Goal: Task Accomplishment & Management: Manage account settings

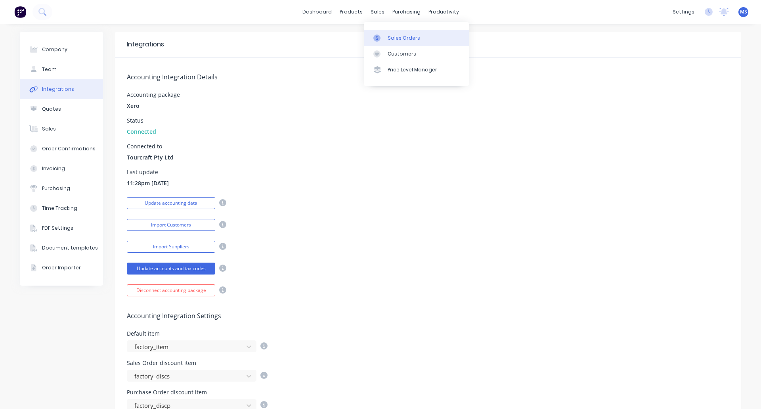
click at [388, 40] on div "Sales Orders" at bounding box center [404, 37] width 32 height 7
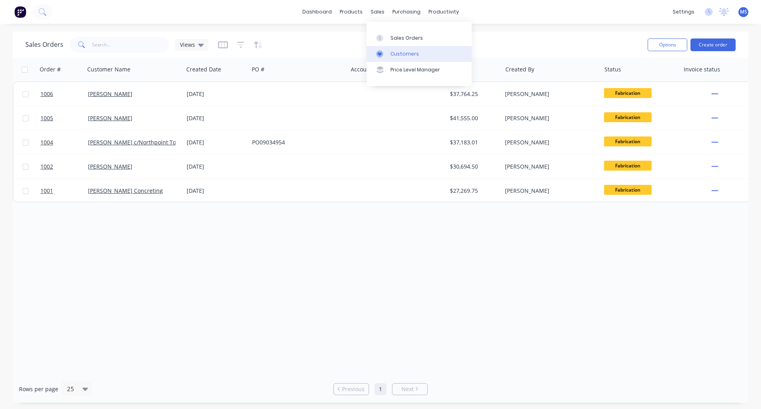
click at [399, 55] on div "Customers" at bounding box center [404, 53] width 29 height 7
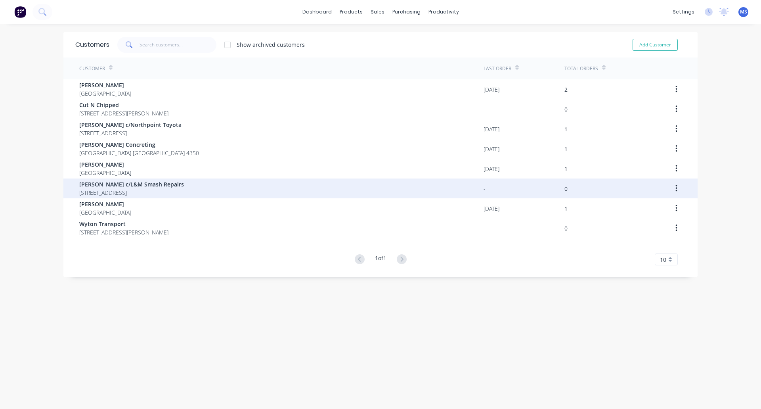
click at [149, 182] on span "[PERSON_NAME] c/L&M Smash Repairs" at bounding box center [131, 184] width 105 height 8
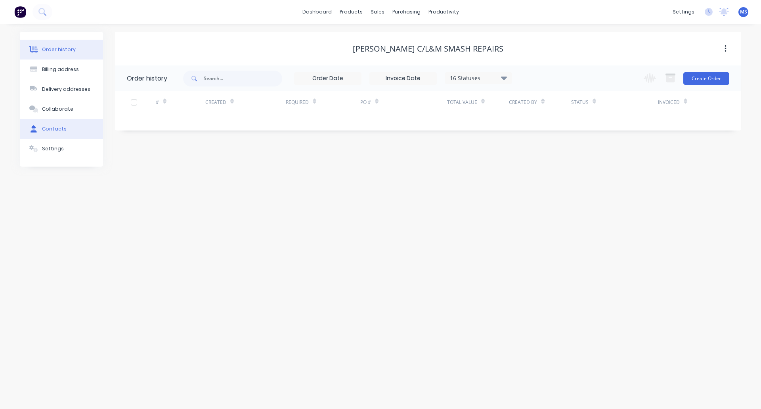
click at [51, 126] on div "Contacts" at bounding box center [54, 128] width 25 height 7
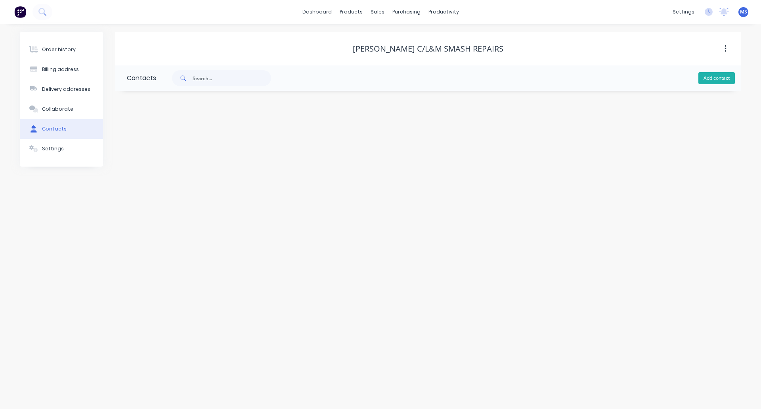
click at [708, 80] on button "Add contact" at bounding box center [716, 78] width 36 height 12
select select "AU"
click at [169, 138] on input "text" at bounding box center [192, 136] width 130 height 12
type input "[PERSON_NAME]"
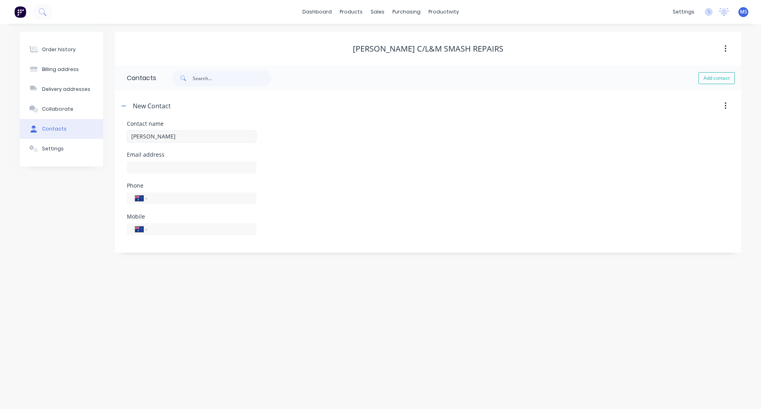
select select "AU"
drag, startPoint x: 153, startPoint y: 161, endPoint x: 152, endPoint y: 165, distance: 4.0
click at [152, 161] on input "text" at bounding box center [192, 167] width 130 height 12
paste input "[DOMAIN_NAME][EMAIL_ADDRESS][DOMAIN_NAME]"
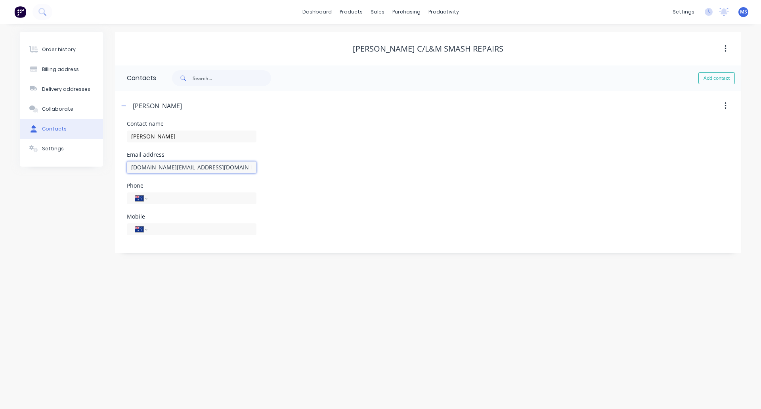
type input "[DOMAIN_NAME][EMAIL_ADDRESS][DOMAIN_NAME]"
click at [208, 195] on div "Phone International [GEOGRAPHIC_DATA] [GEOGRAPHIC_DATA] [GEOGRAPHIC_DATA] [GEOG…" at bounding box center [192, 198] width 130 height 31
drag, startPoint x: 204, startPoint y: 205, endPoint x: 139, endPoint y: 200, distance: 65.6
click at [139, 200] on div "International [GEOGRAPHIC_DATA] [GEOGRAPHIC_DATA] [GEOGRAPHIC_DATA] [GEOGRAPHIC…" at bounding box center [192, 204] width 130 height 12
type input "0405 105 378"
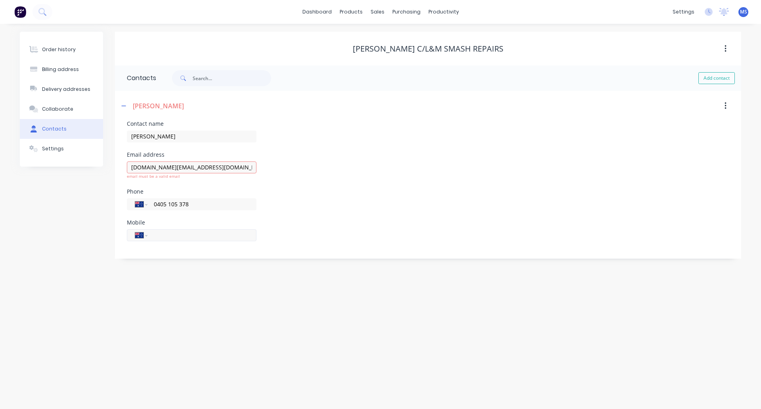
click at [195, 237] on input "tel" at bounding box center [200, 234] width 95 height 9
paste input "0405 105 378"
type input "0405 105 378"
click at [320, 201] on div "Phone International [GEOGRAPHIC_DATA] [GEOGRAPHIC_DATA] [GEOGRAPHIC_DATA] [GEOG…" at bounding box center [428, 204] width 602 height 31
click at [202, 162] on input "[DOMAIN_NAME][EMAIL_ADDRESS][DOMAIN_NAME]" at bounding box center [192, 167] width 130 height 12
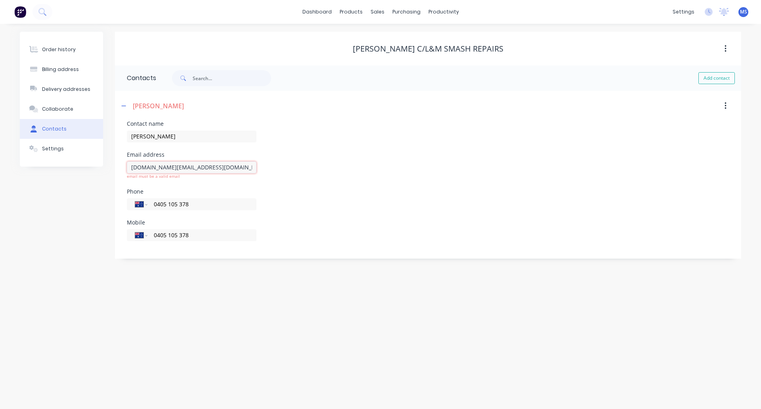
click at [132, 167] on input "[DOMAIN_NAME][EMAIL_ADDRESS][DOMAIN_NAME]" at bounding box center [192, 167] width 130 height 12
click at [209, 166] on input "[DOMAIN_NAME][EMAIL_ADDRESS][DOMAIN_NAME]" at bounding box center [192, 167] width 130 height 12
type input "[DOMAIN_NAME][EMAIL_ADDRESS][DOMAIN_NAME]"
click at [711, 76] on button "Add contact" at bounding box center [716, 78] width 36 height 12
select select "AU"
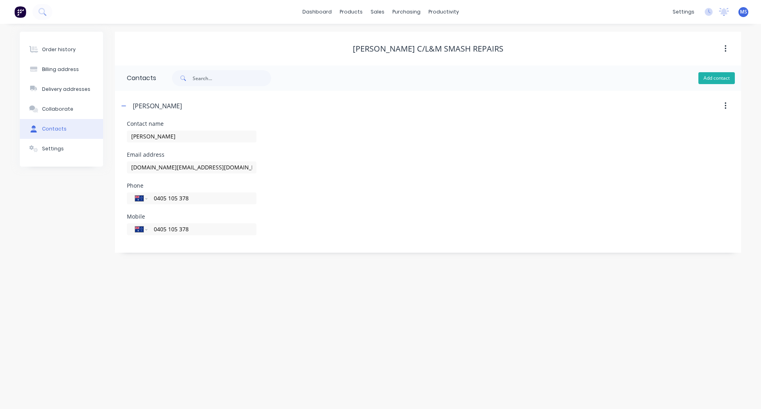
select select "AU"
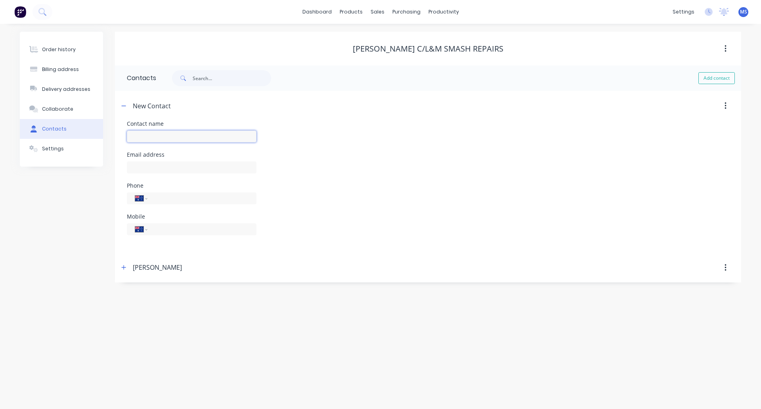
click at [190, 134] on input "text" at bounding box center [192, 136] width 130 height 12
type input "[PERSON_NAME]"
select select "AU"
click at [173, 170] on input "text" at bounding box center [192, 167] width 130 height 12
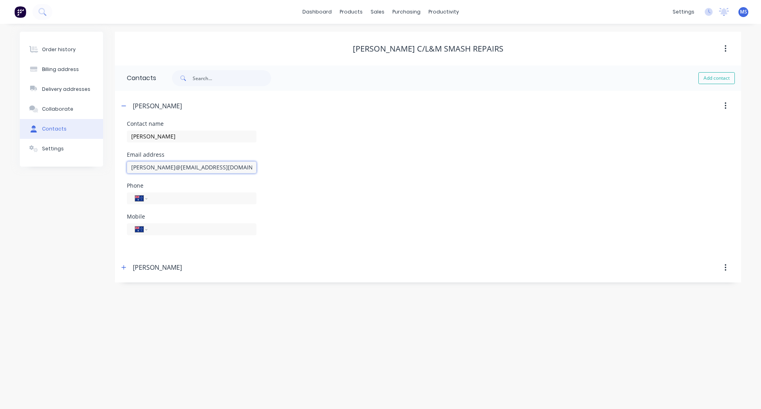
click at [173, 170] on input "[PERSON_NAME]@[EMAIL_ADDRESS][DOMAIN_NAME]" at bounding box center [192, 167] width 130 height 12
type input "[PERSON_NAME][EMAIL_ADDRESS][DOMAIN_NAME]"
click at [175, 199] on input "tel" at bounding box center [200, 197] width 95 height 9
click at [399, 39] on div "Sales Orders" at bounding box center [406, 37] width 32 height 7
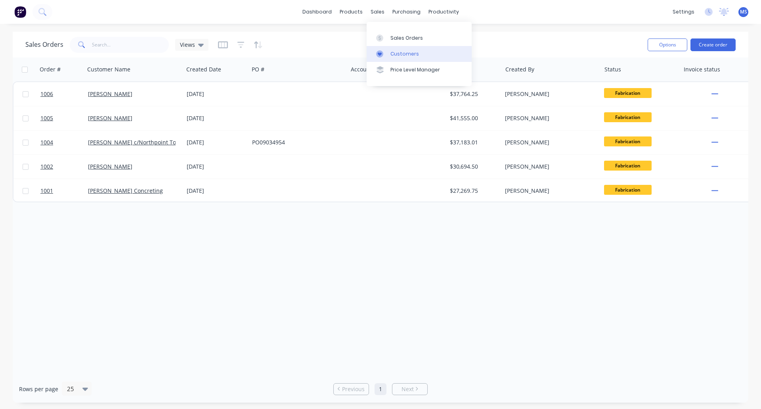
click at [392, 54] on div "Customers" at bounding box center [404, 53] width 29 height 7
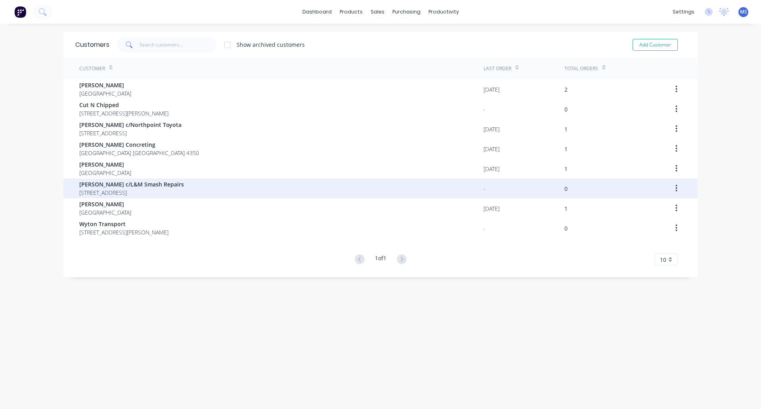
click at [118, 183] on span "[PERSON_NAME] c/L&M Smash Repairs" at bounding box center [131, 184] width 105 height 8
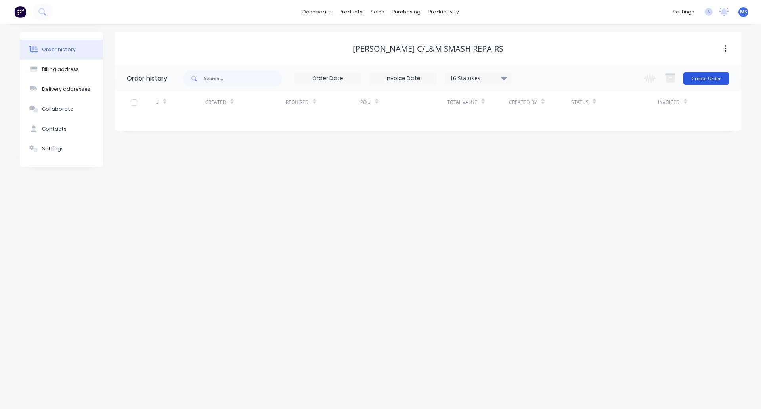
click at [692, 82] on button "Create Order" at bounding box center [706, 78] width 46 height 13
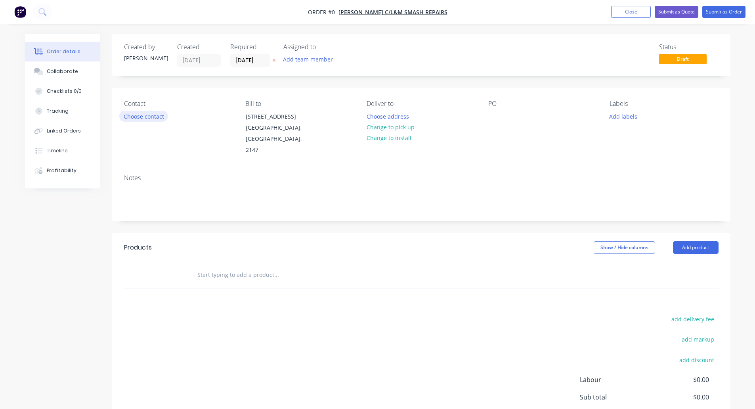
click at [137, 119] on button "Choose contact" at bounding box center [143, 116] width 49 height 11
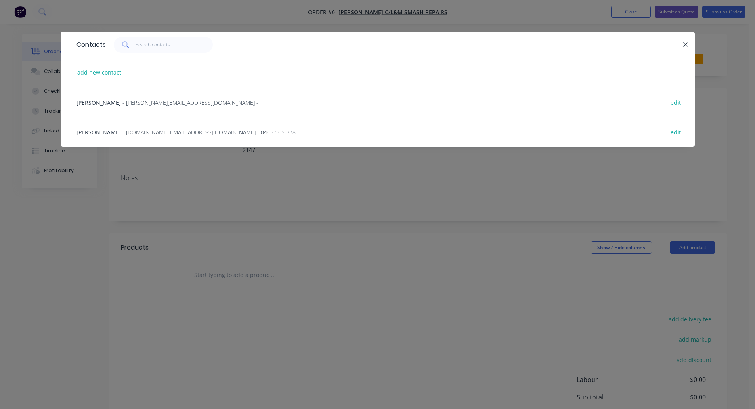
click at [133, 130] on span "- [DOMAIN_NAME][EMAIL_ADDRESS][DOMAIN_NAME] - 0405 105 378" at bounding box center [208, 132] width 173 height 8
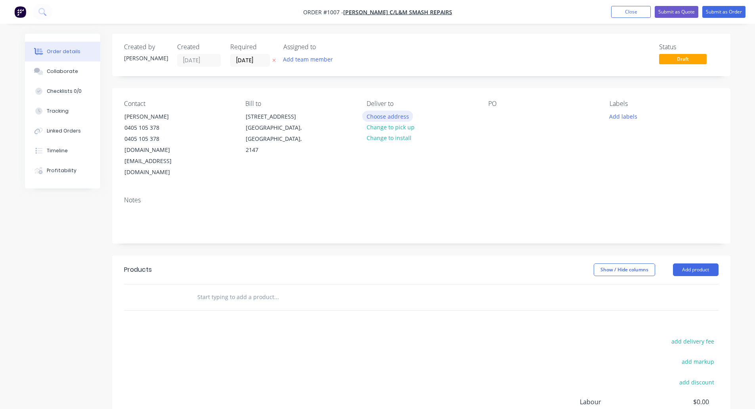
click at [388, 117] on button "Choose address" at bounding box center [387, 116] width 51 height 11
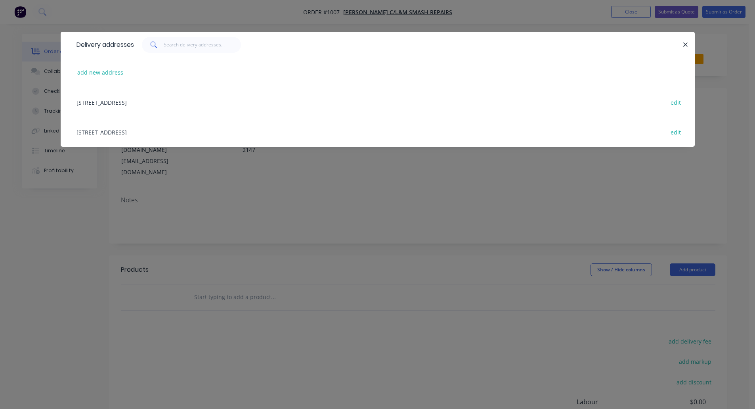
click at [182, 102] on div "[STREET_ADDRESS] edit" at bounding box center [378, 102] width 610 height 30
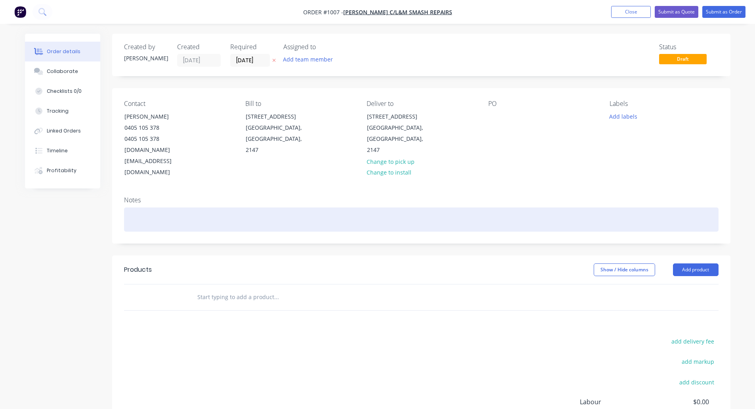
click at [187, 207] on div at bounding box center [421, 219] width 595 height 24
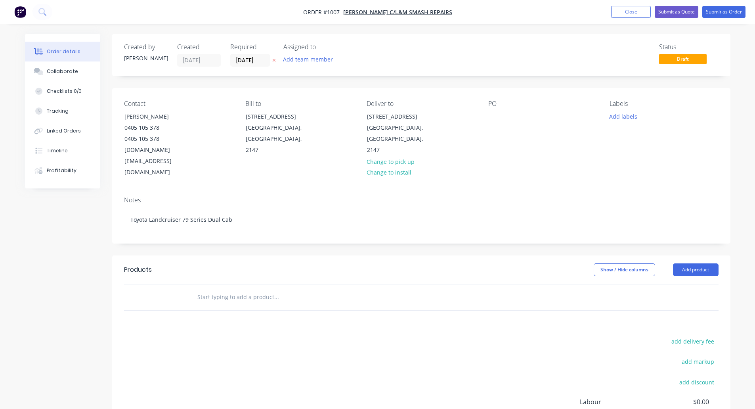
click at [542, 284] on div at bounding box center [421, 297] width 595 height 26
click at [693, 263] on button "Add product" at bounding box center [696, 269] width 46 height 13
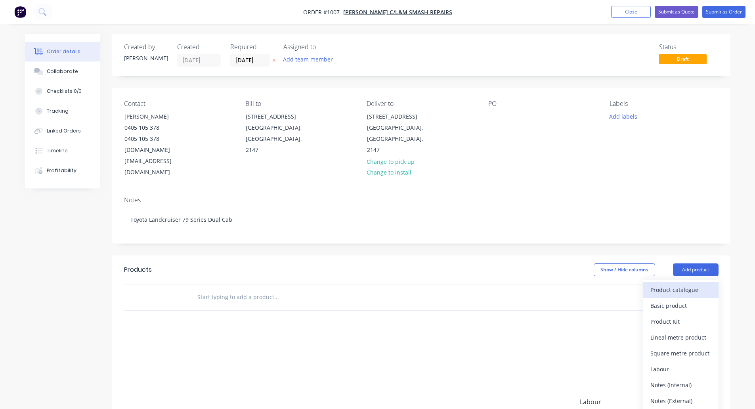
click at [684, 284] on div "Product catalogue" at bounding box center [680, 289] width 61 height 11
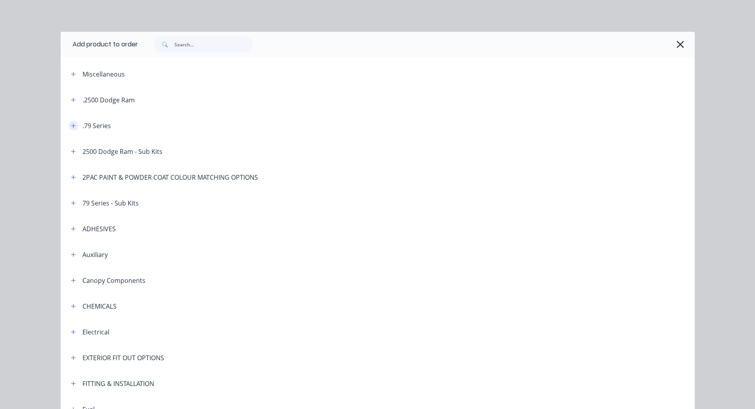
click at [71, 125] on icon "button" at bounding box center [73, 126] width 5 height 6
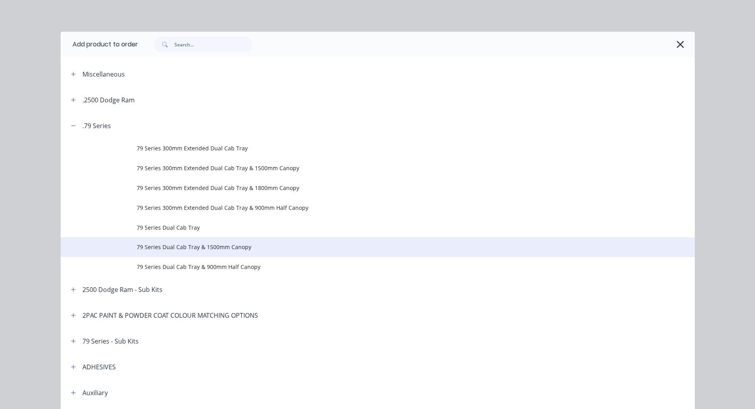
click at [180, 249] on span "79 Series Dual Cab Tray & 1500mm Canopy" at bounding box center [360, 247] width 446 height 8
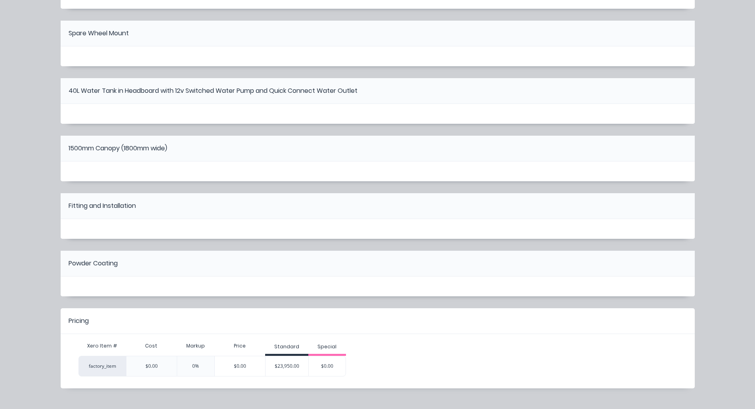
scroll to position [241, 0]
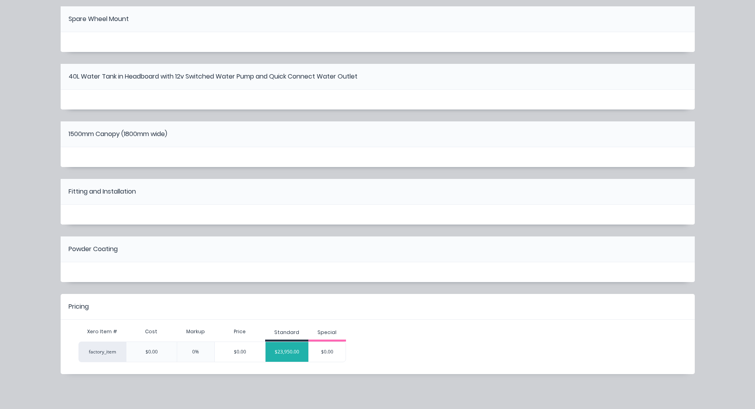
click at [285, 351] on div "$23,950.00" at bounding box center [287, 352] width 43 height 20
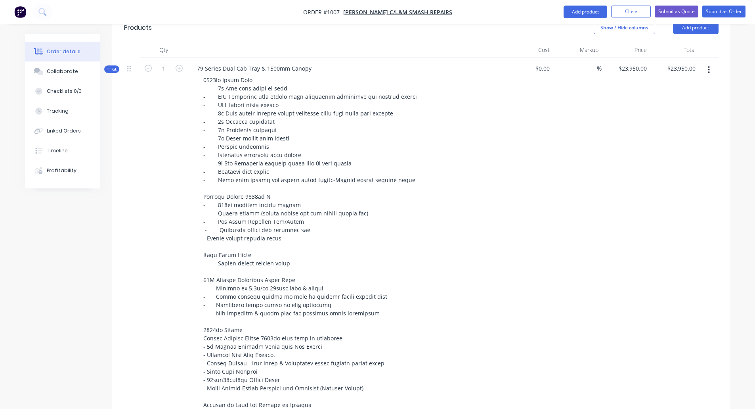
scroll to position [277, 0]
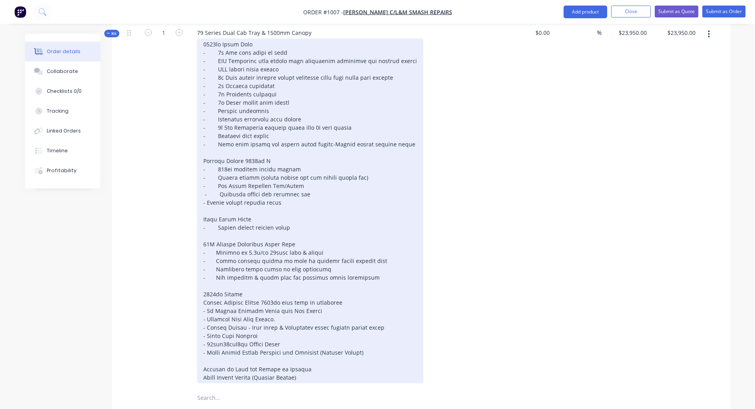
click at [207, 181] on div at bounding box center [310, 210] width 226 height 344
click at [214, 173] on div at bounding box center [310, 210] width 226 height 344
drag, startPoint x: 213, startPoint y: 179, endPoint x: 217, endPoint y: 181, distance: 5.0
click at [213, 179] on div at bounding box center [310, 210] width 226 height 344
click at [216, 180] on div at bounding box center [310, 210] width 226 height 344
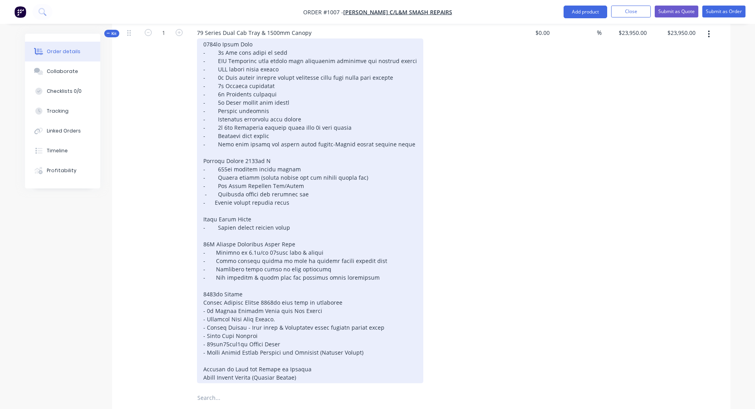
click at [214, 180] on div at bounding box center [310, 210] width 226 height 344
drag, startPoint x: 301, startPoint y: 347, endPoint x: 203, endPoint y: 346, distance: 98.3
click at [203, 346] on div at bounding box center [310, 210] width 226 height 344
drag, startPoint x: 305, startPoint y: 346, endPoint x: 201, endPoint y: 337, distance: 104.7
click at [201, 337] on div at bounding box center [310, 206] width 226 height 336
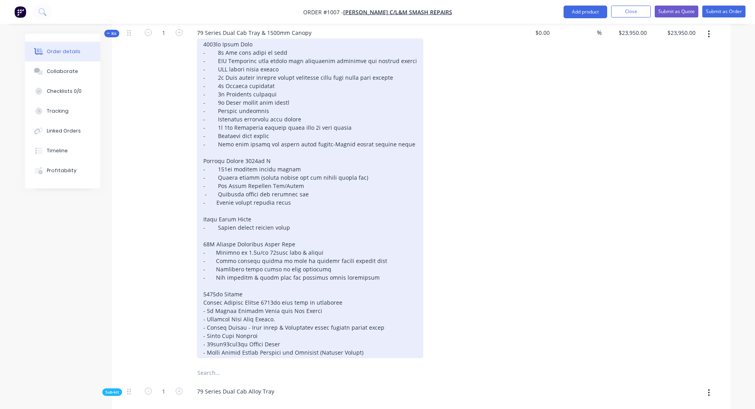
click at [368, 331] on div at bounding box center [310, 197] width 226 height 319
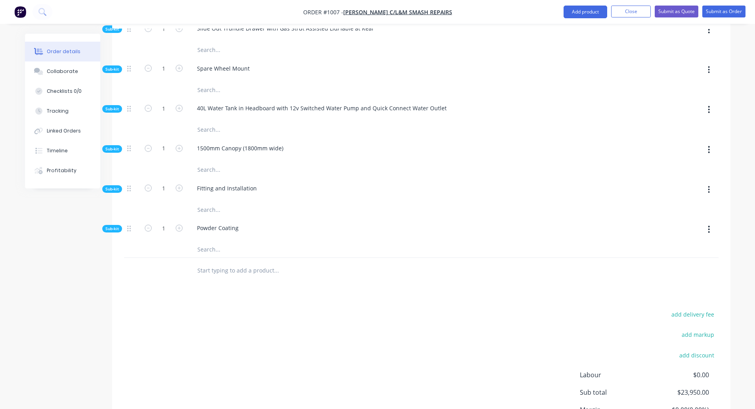
scroll to position [734, 0]
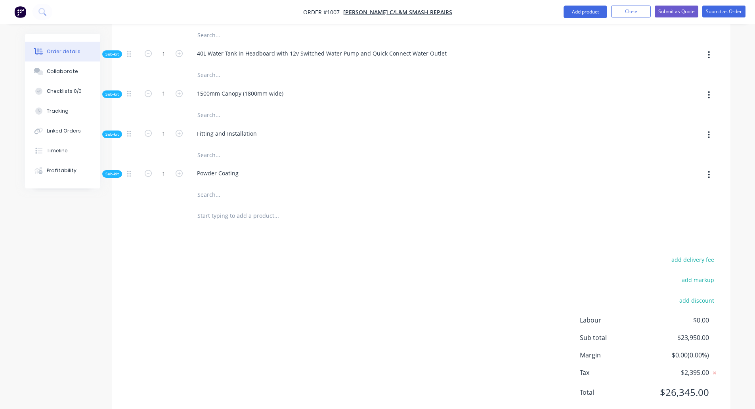
click at [244, 208] on input "text" at bounding box center [276, 216] width 159 height 16
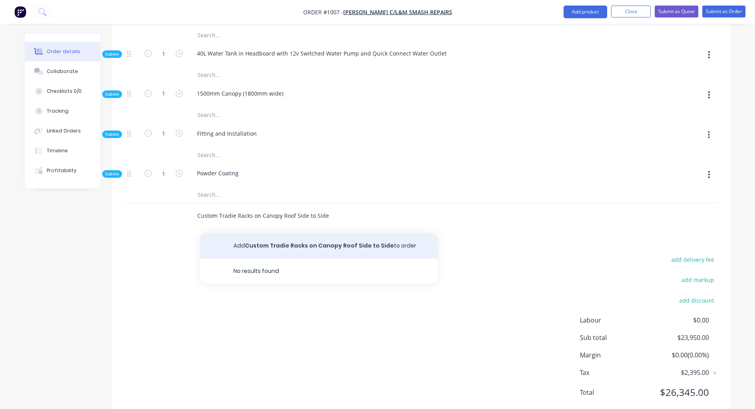
type input "Custom Tradie Racks on Canopy Roof Side to Side"
click at [270, 233] on button "Add Custom Tradie Racks on Canopy Roof Side to Side to order" at bounding box center [319, 245] width 238 height 25
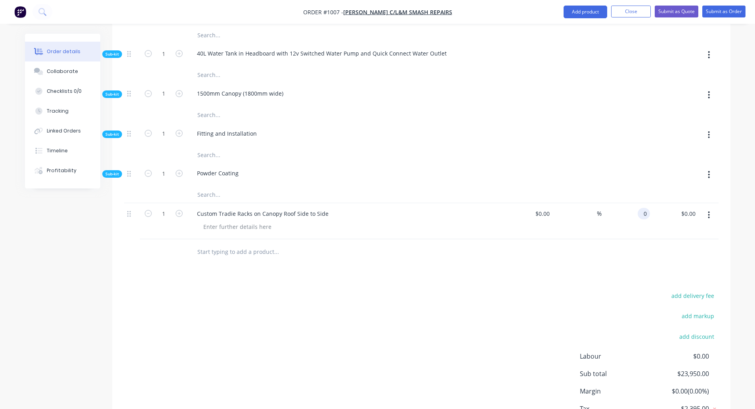
click at [634, 203] on div "0 0" at bounding box center [626, 221] width 49 height 36
type input "$0.00"
click at [212, 244] on input "text" at bounding box center [276, 252] width 159 height 16
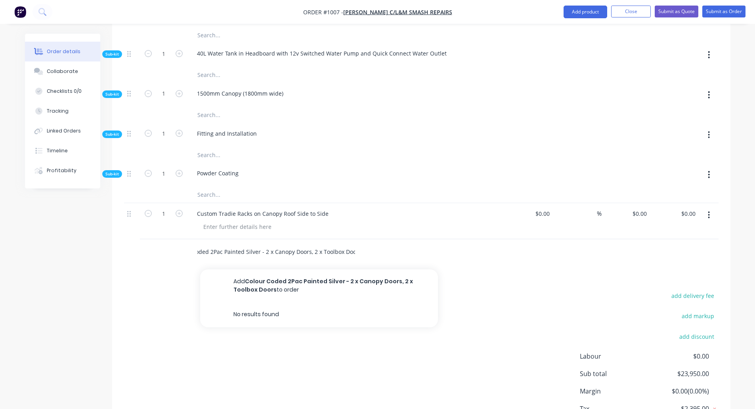
scroll to position [0, 27]
type input "Colour Coded 2Pac Painted Silver - 2 x Canopy Doors, 2 x Toolbox Doors"
click at [535, 290] on div "add delivery fee add markup add discount Labour $0.00 Sub total $23,950.00 Marg…" at bounding box center [421, 366] width 595 height 153
click at [617, 239] on div "Colour Coded 2Pac Painted Silver - 2 x Canopy Doors, 2 x Toolbox Doors Add Colo…" at bounding box center [421, 252] width 595 height 26
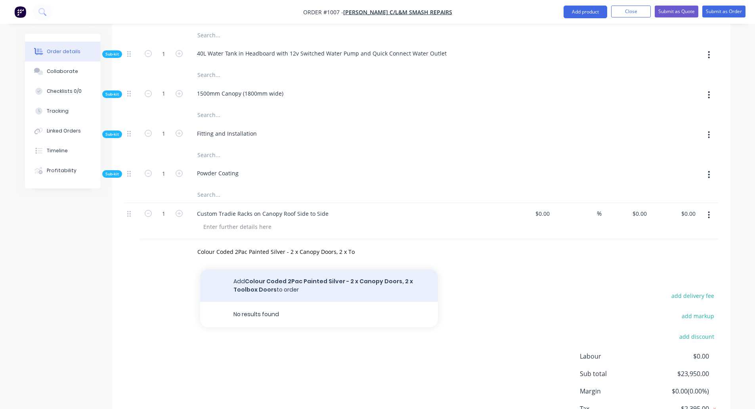
click at [320, 269] on button "Add Colour Coded 2Pac Painted Silver - 2 x Canopy Doors, 2 x Toolbox Doors to o…" at bounding box center [319, 285] width 238 height 32
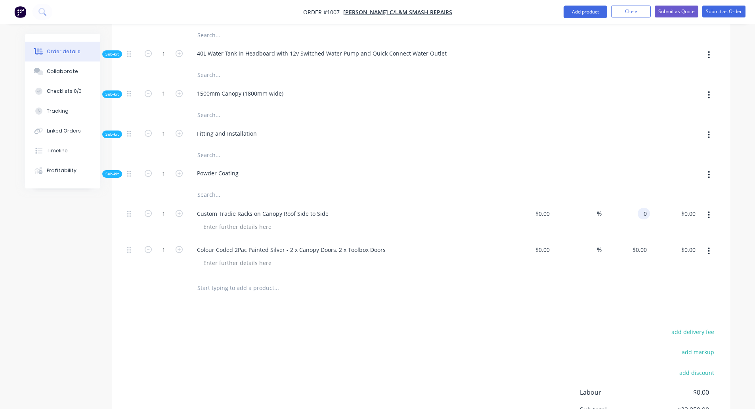
click at [641, 208] on div "0 0" at bounding box center [645, 213] width 9 height 11
type input "$1,177.27"
click at [637, 239] on div "0 0" at bounding box center [626, 257] width 49 height 36
type input "$1,136.36"
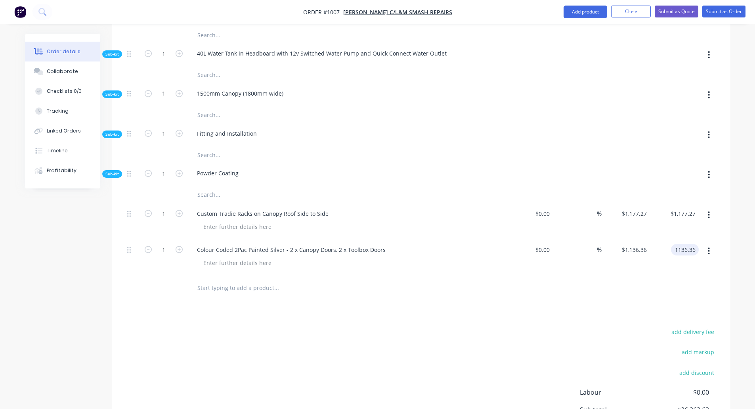
type input "$1,136.36"
click at [224, 280] on input "text" at bounding box center [276, 288] width 159 height 16
click at [239, 280] on input "text" at bounding box center [276, 288] width 159 height 16
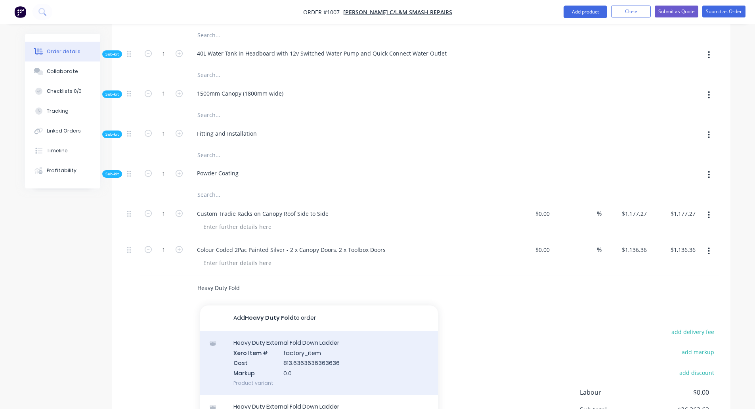
type input "Heavy Duty Fold"
click at [292, 331] on div "Heavy Duty External Fold Down Ladder Xero Item # factory_item Cost 813.63636363…" at bounding box center [319, 363] width 238 height 64
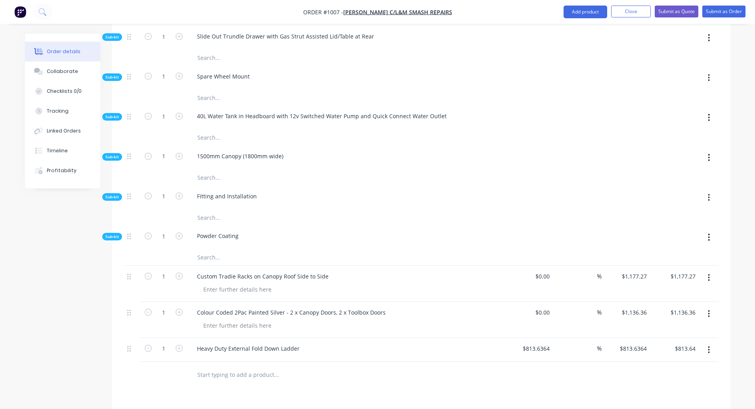
scroll to position [711, 0]
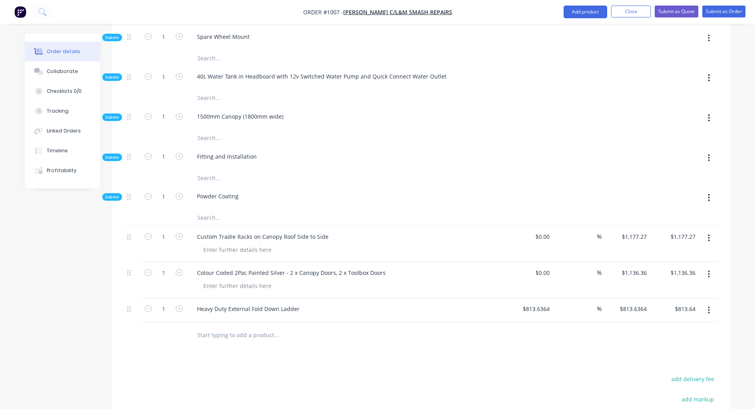
click at [233, 327] on input "text" at bounding box center [276, 335] width 159 height 16
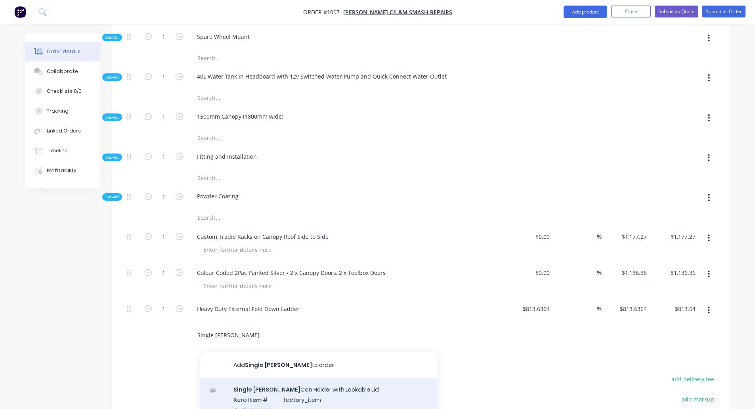
type input "Single [PERSON_NAME]"
click at [274, 377] on div "Single [PERSON_NAME] Can Holder with Lockable Lid Xero Item # factory_item Prod…" at bounding box center [319, 399] width 238 height 44
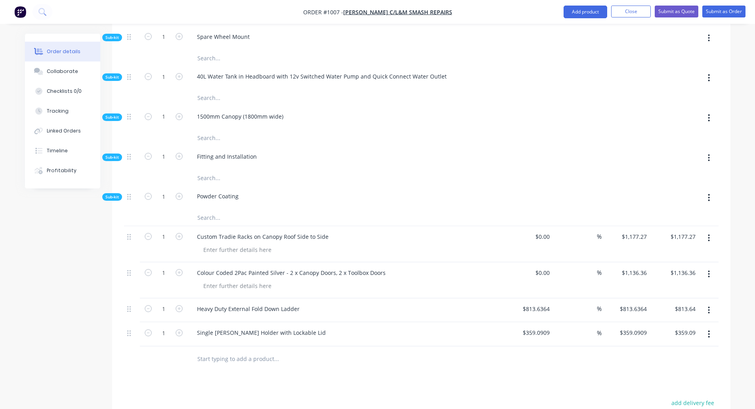
click at [246, 351] on input "text" at bounding box center [276, 359] width 159 height 16
type input "Tourcraft"
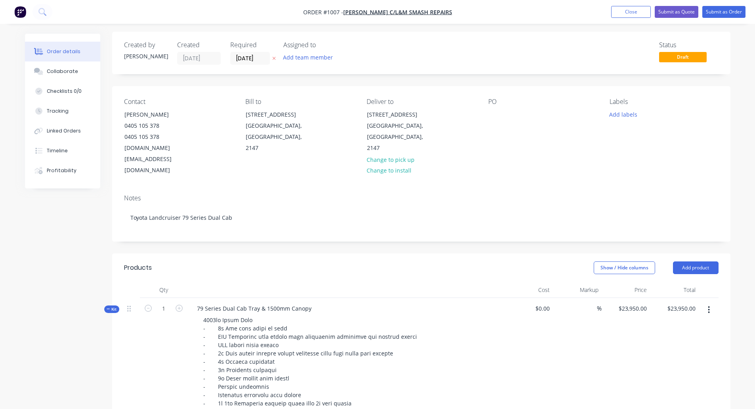
scroll to position [0, 0]
click at [636, 304] on input "23950" at bounding box center [640, 309] width 20 height 11
type input "$230,404.91"
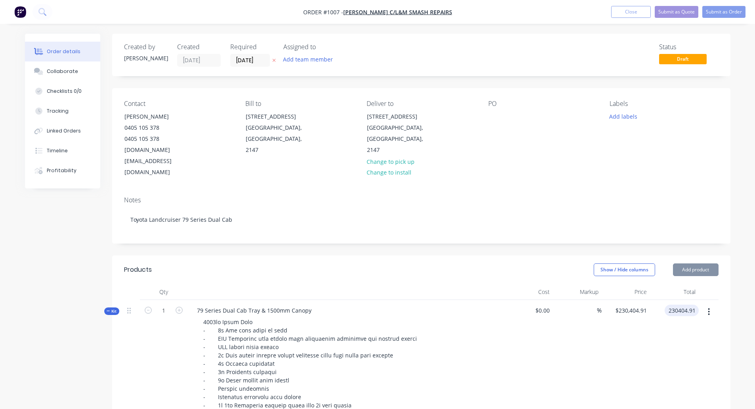
type input "230404.91"
type input "$230,404.91"
click at [631, 304] on input "230404.91" at bounding box center [632, 309] width 35 height 11
click at [636, 304] on input "230404.91" at bounding box center [634, 309] width 31 height 11
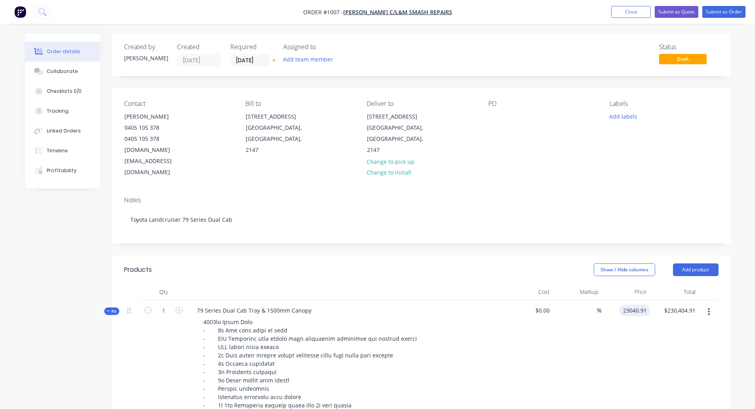
type input "$23,040.91"
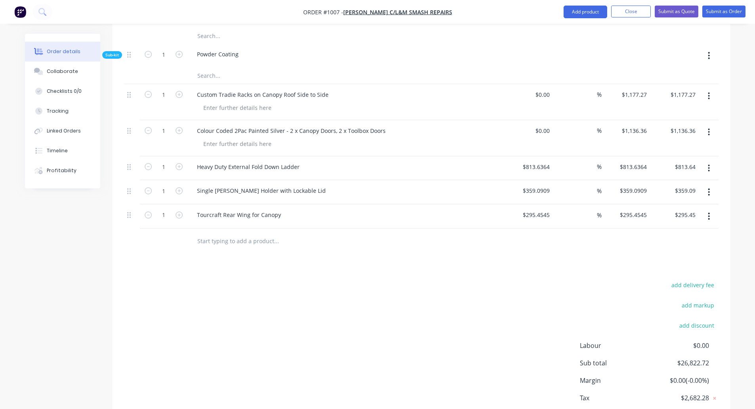
scroll to position [879, 0]
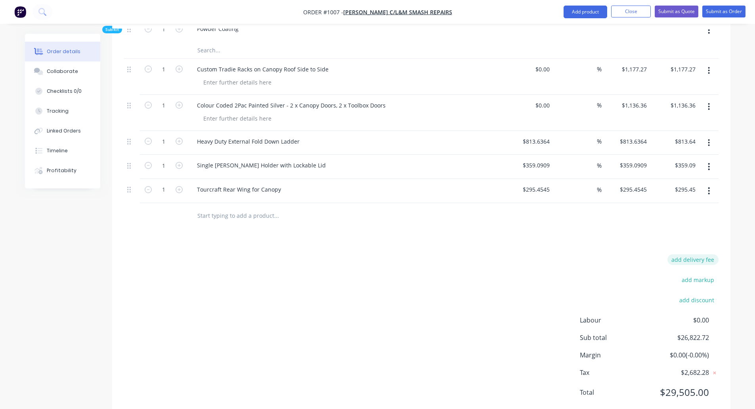
click at [694, 254] on button "add delivery fee" at bounding box center [692, 259] width 51 height 11
type input "1750"
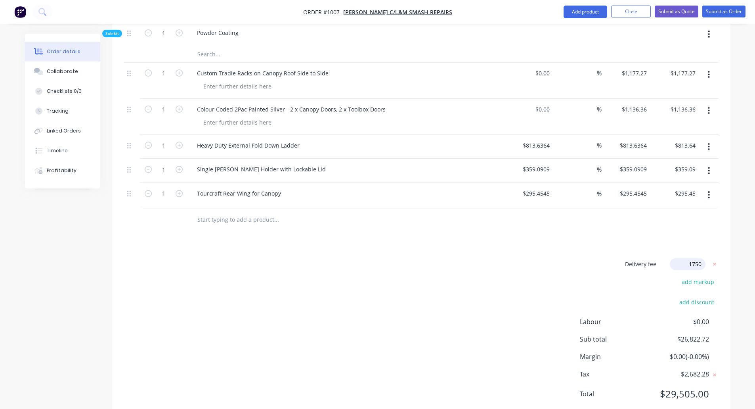
click at [530, 280] on div "Delivery fee Delivery fee Delivery fee name (Optional) 1750 1750 $0 add markup …" at bounding box center [421, 333] width 595 height 151
click at [691, 259] on span "$1,750.00" at bounding box center [693, 263] width 25 height 8
click at [686, 259] on span "$1,750.00" at bounding box center [693, 263] width 25 height 8
click at [714, 262] on icon at bounding box center [714, 263] width 3 height 3
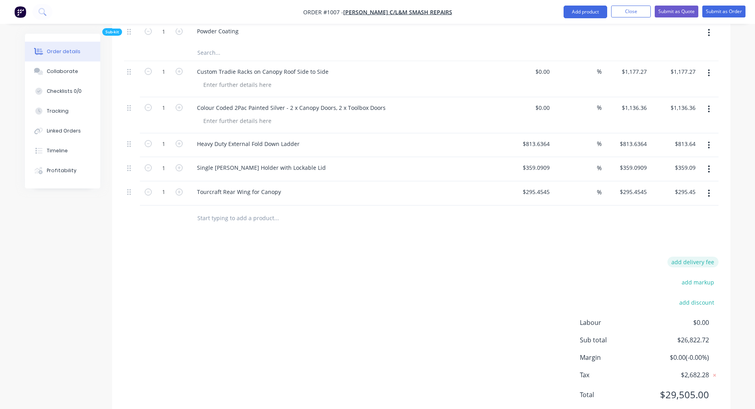
click at [702, 256] on button "add delivery fee" at bounding box center [692, 261] width 51 height 11
type input "1590.91"
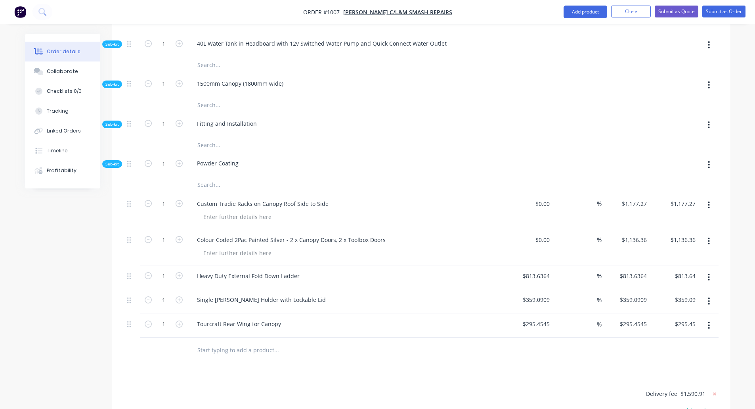
scroll to position [756, 0]
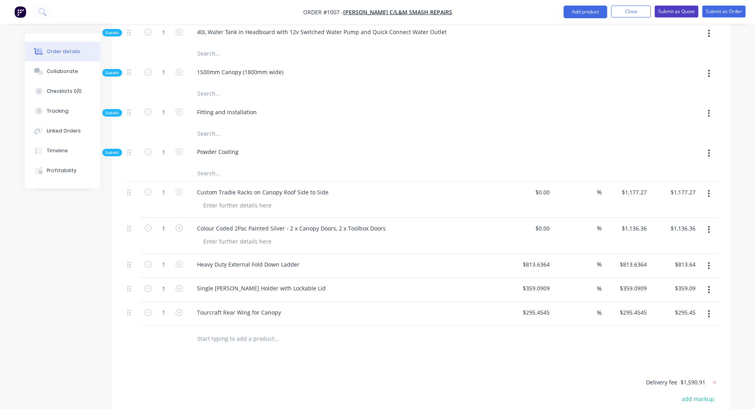
click at [668, 13] on button "Submit as Quote" at bounding box center [677, 12] width 44 height 12
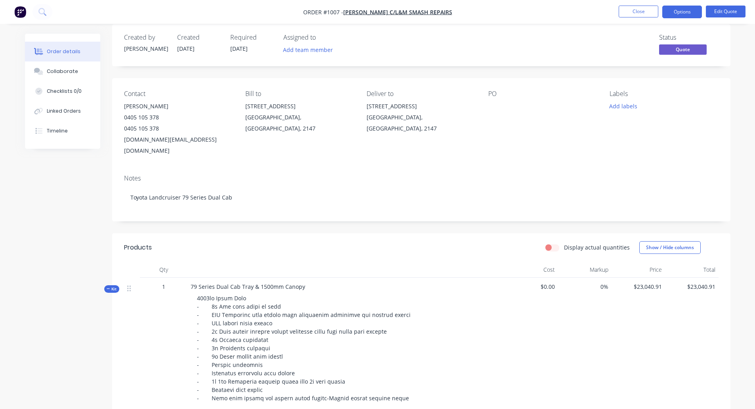
scroll to position [0, 0]
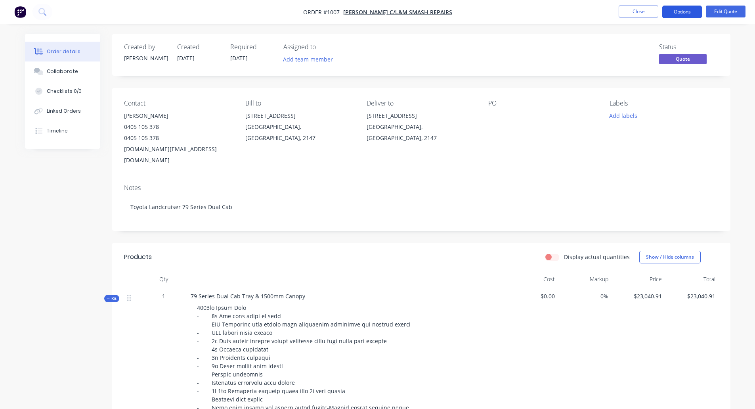
click at [673, 10] on button "Options" at bounding box center [682, 12] width 40 height 13
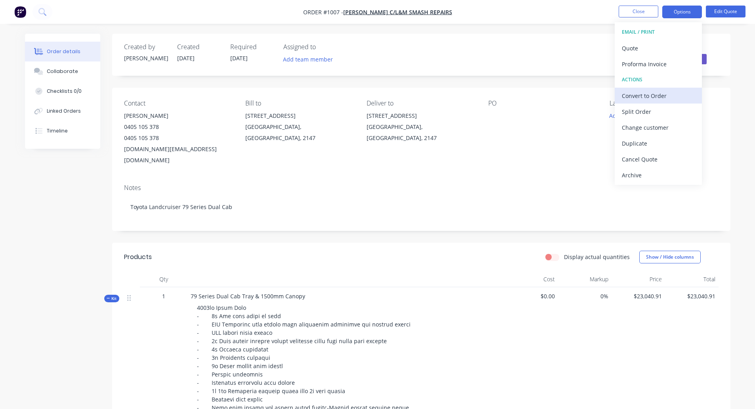
click at [639, 99] on div "Convert to Order" at bounding box center [658, 95] width 73 height 11
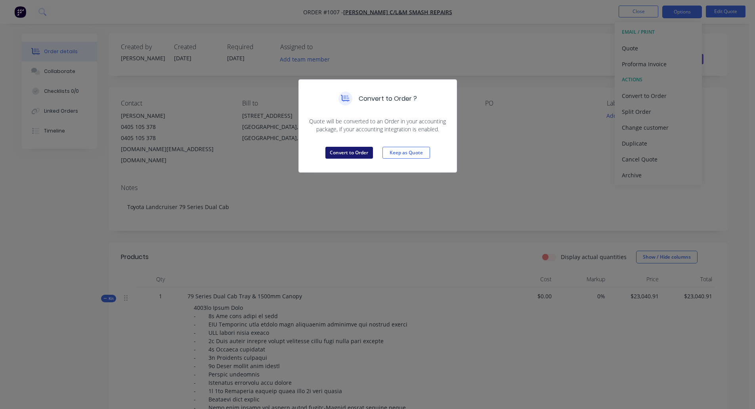
click at [341, 151] on button "Convert to Order" at bounding box center [349, 153] width 48 height 12
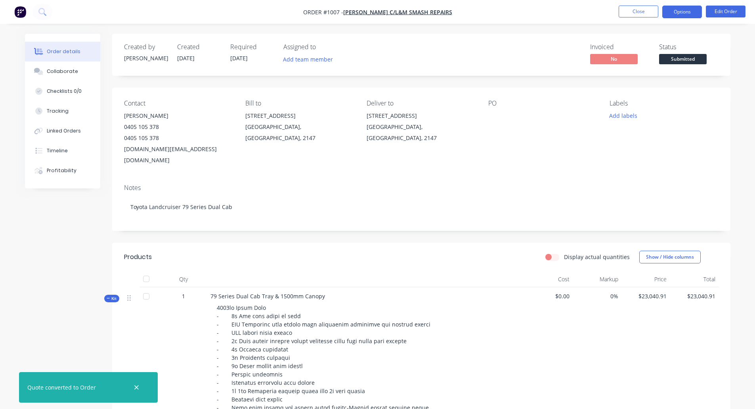
click at [687, 11] on button "Options" at bounding box center [682, 12] width 40 height 13
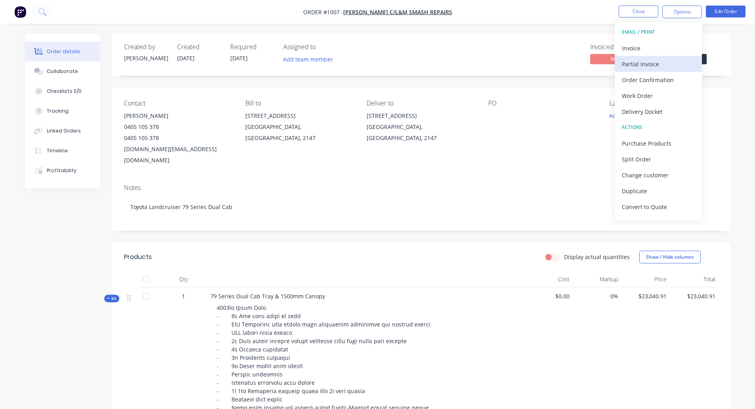
click at [637, 60] on div "Partial Invoice" at bounding box center [658, 63] width 73 height 11
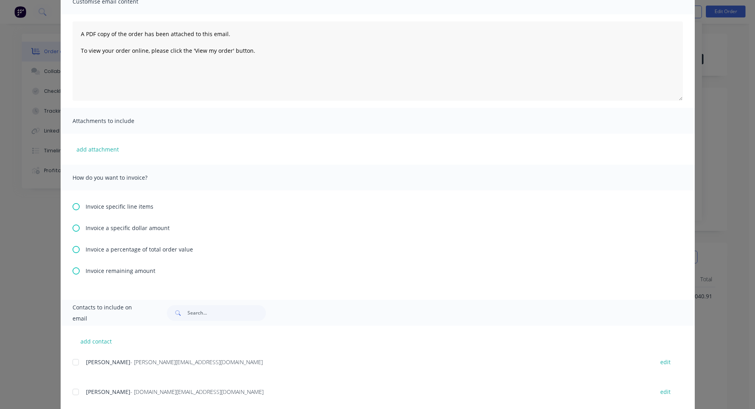
scroll to position [79, 0]
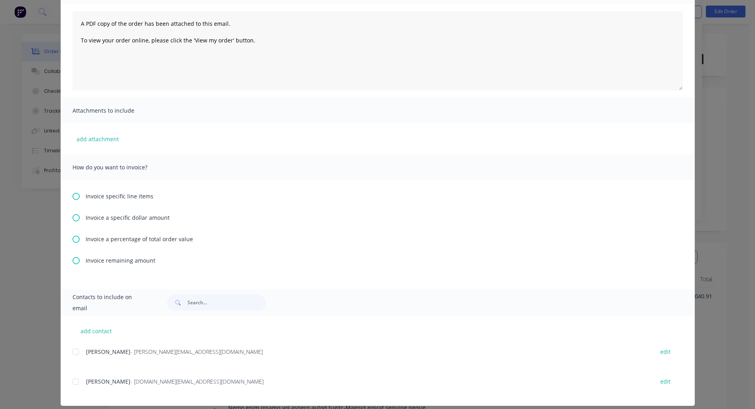
click at [86, 240] on span "Invoice a percentage of total order value" at bounding box center [139, 239] width 107 height 8
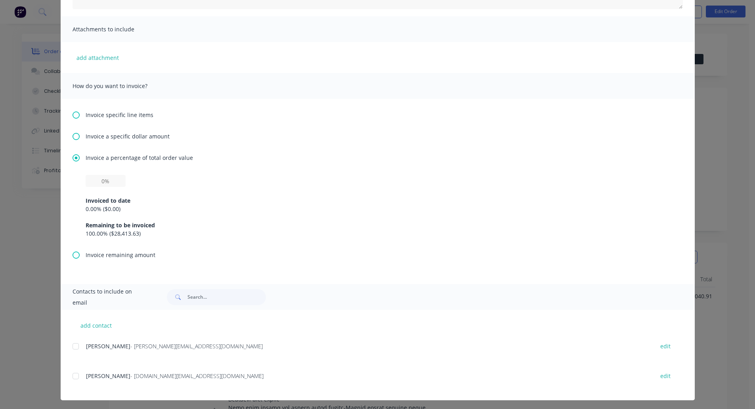
scroll to position [163, 0]
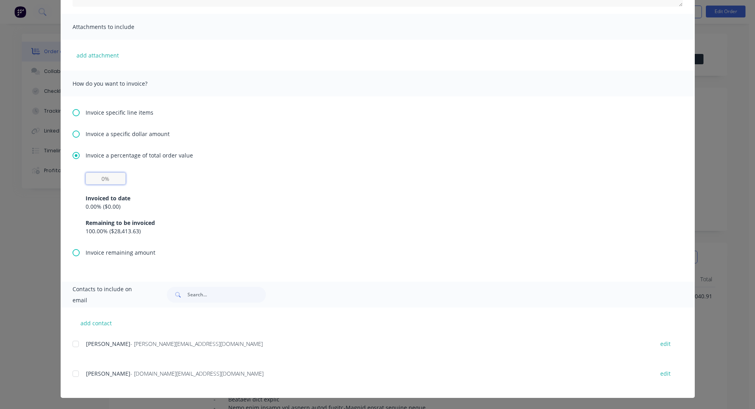
click at [117, 182] on input "text" at bounding box center [106, 178] width 40 height 12
type input "50%"
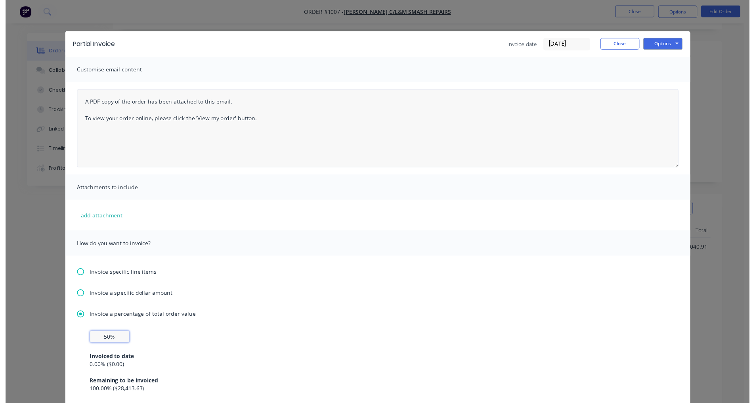
scroll to position [0, 0]
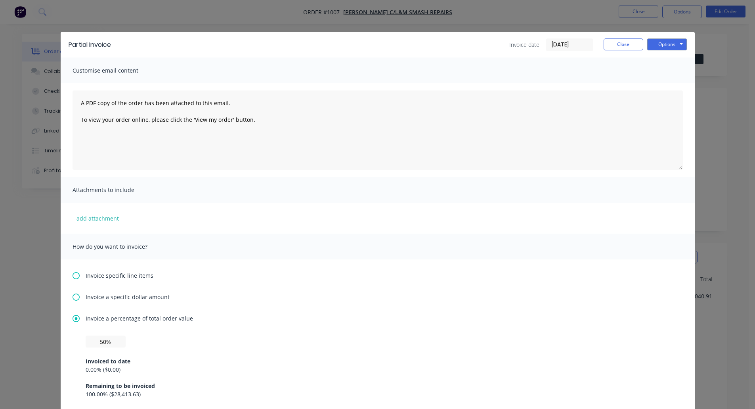
click at [575, 44] on input "[DATE]" at bounding box center [569, 45] width 47 height 12
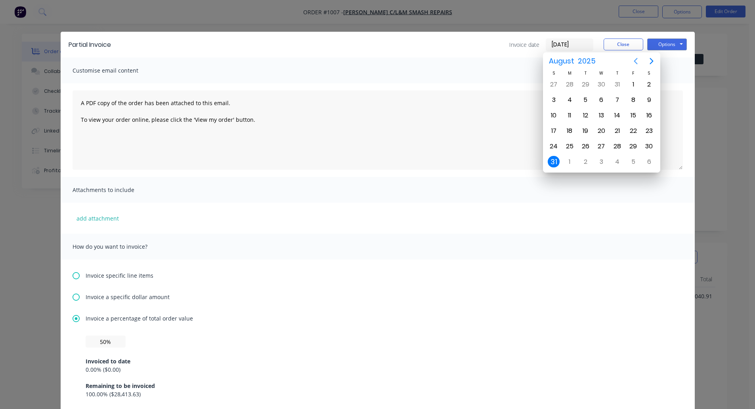
click at [637, 60] on icon "Previous page" at bounding box center [636, 61] width 10 height 10
click at [614, 145] on div "31" at bounding box center [618, 146] width 12 height 12
type input "[DATE]"
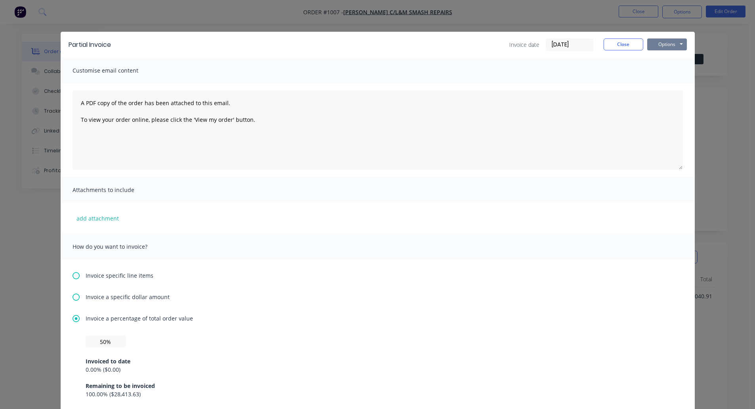
click at [658, 44] on button "Options" at bounding box center [667, 44] width 40 height 12
click at [666, 74] on button "Print" at bounding box center [672, 71] width 51 height 13
click at [616, 42] on button "Close" at bounding box center [624, 44] width 40 height 12
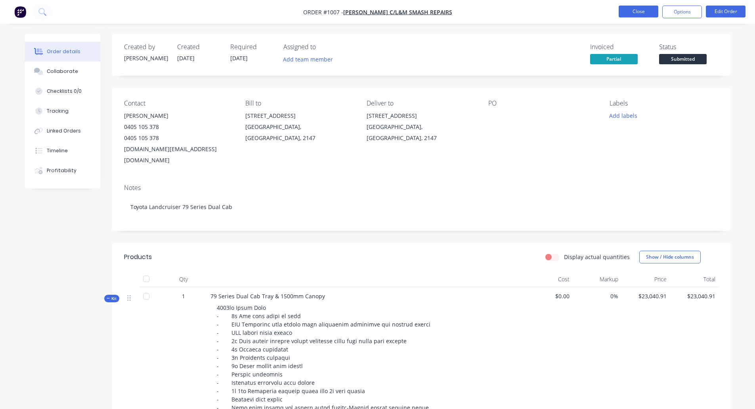
click at [628, 14] on button "Close" at bounding box center [639, 12] width 40 height 12
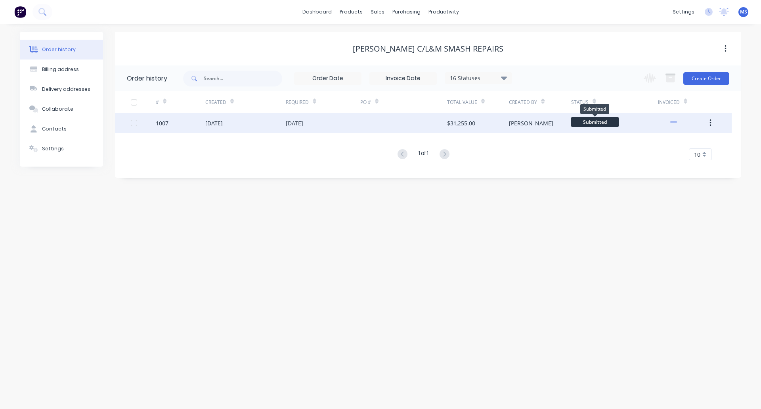
click at [606, 120] on span "Submitted" at bounding box center [595, 122] width 48 height 10
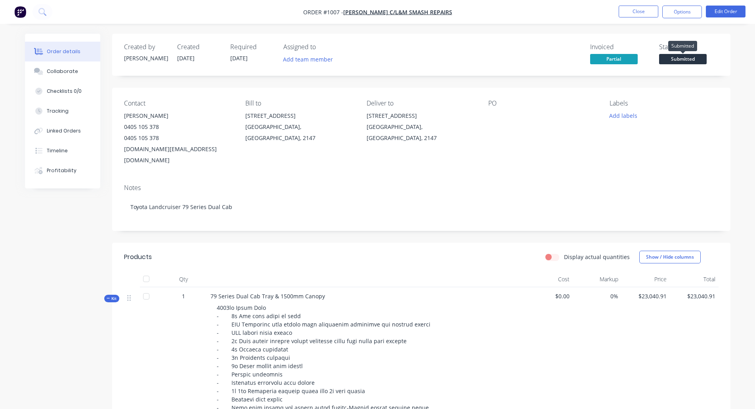
click at [676, 61] on span "Submitted" at bounding box center [683, 59] width 48 height 10
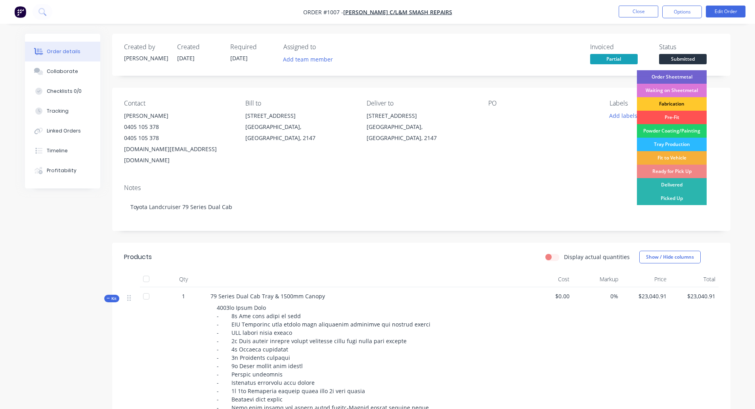
click at [680, 100] on div "Fabrication" at bounding box center [672, 103] width 70 height 13
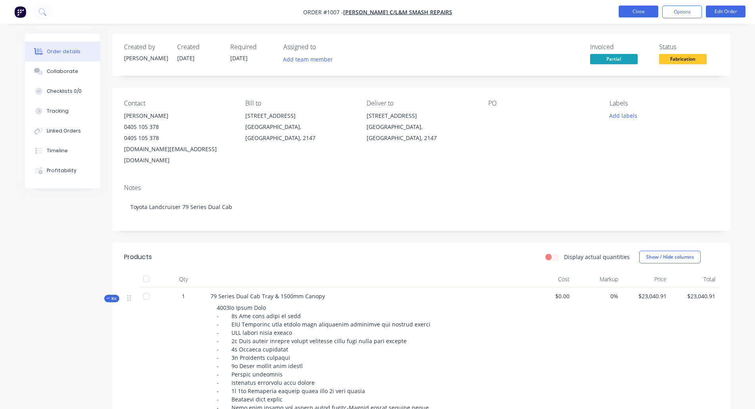
click at [643, 9] on button "Close" at bounding box center [639, 12] width 40 height 12
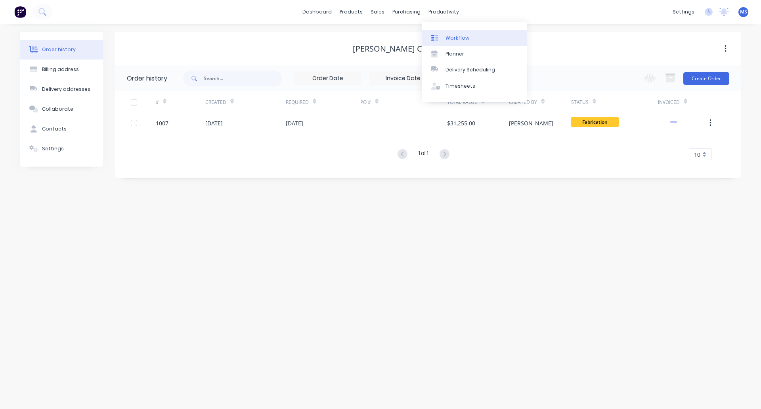
click at [451, 36] on div "Workflow" at bounding box center [457, 37] width 24 height 7
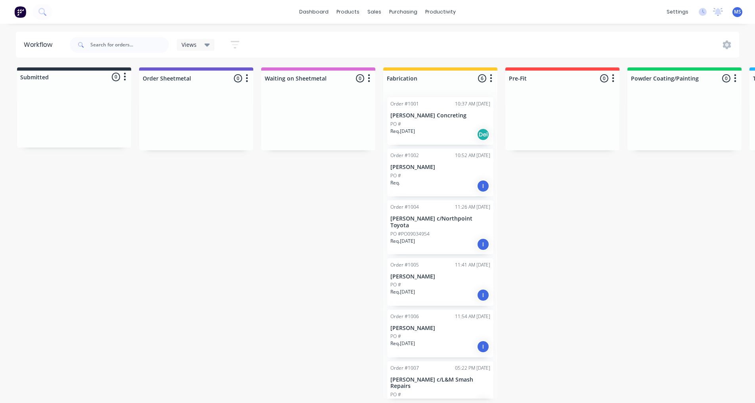
scroll to position [2, 0]
click at [492, 80] on icon "button" at bounding box center [491, 78] width 2 height 8
click at [558, 198] on div "Submitted 0 Status colour #273444 hex #273444 Save Cancel Summaries Total order…" at bounding box center [655, 232] width 1322 height 331
click at [490, 76] on icon "button" at bounding box center [491, 78] width 2 height 10
click at [452, 117] on button "Summaries" at bounding box center [456, 121] width 79 height 13
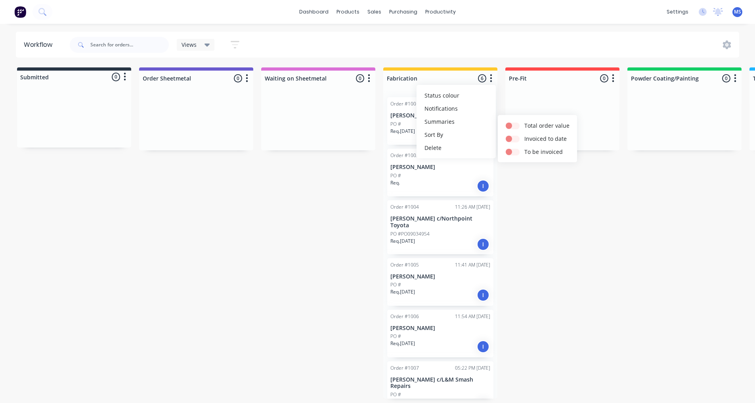
click at [561, 182] on div "Submitted 0 Status colour #273444 hex #273444 Save Cancel Summaries Total order…" at bounding box center [655, 232] width 1322 height 331
